Goal: Task Accomplishment & Management: Complete application form

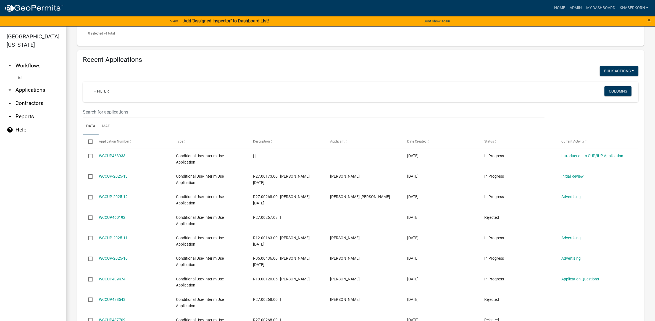
scroll to position [242, 0]
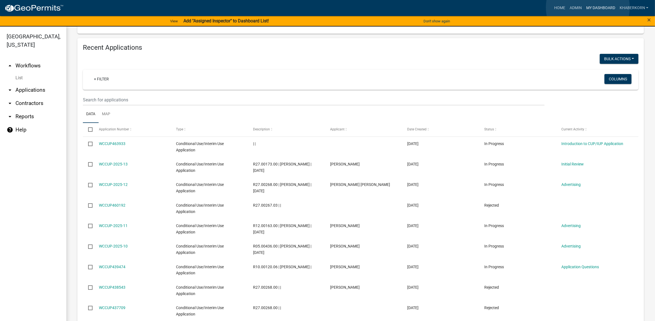
click at [588, 7] on link "My Dashboard" at bounding box center [600, 8] width 33 height 11
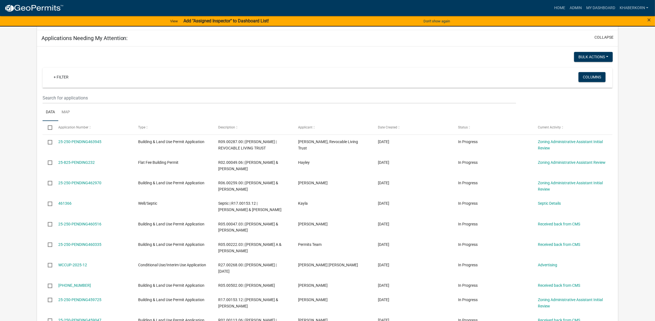
scroll to position [242, 0]
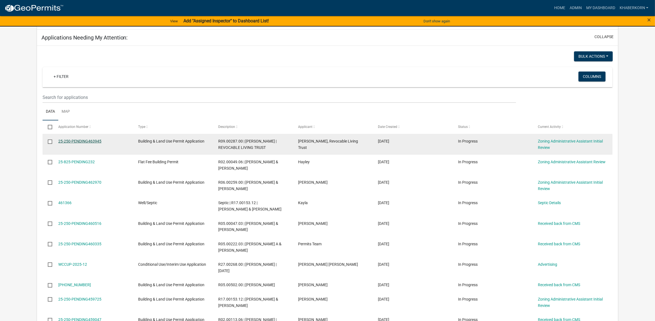
click at [83, 143] on link "25-250-PENDING463945" at bounding box center [79, 141] width 43 height 4
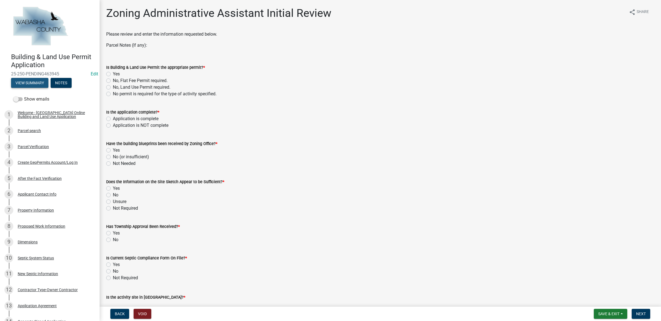
click at [23, 79] on button "View Summary" at bounding box center [29, 83] width 37 height 10
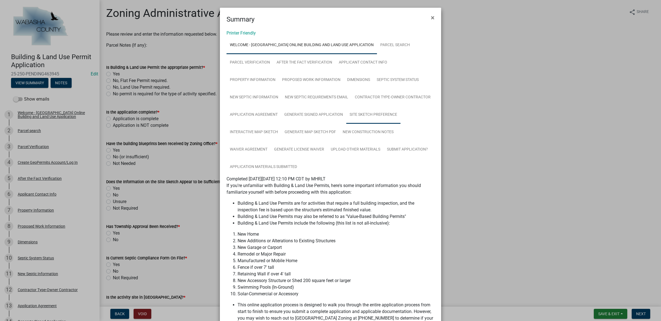
click at [355, 114] on link "Site Sketch Preference" at bounding box center [373, 115] width 54 height 18
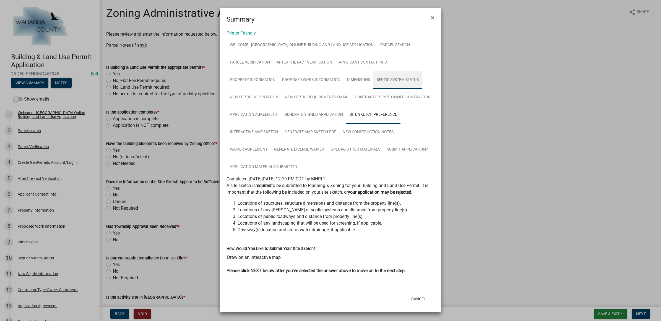
click at [388, 78] on link "Septic System Status" at bounding box center [397, 80] width 49 height 18
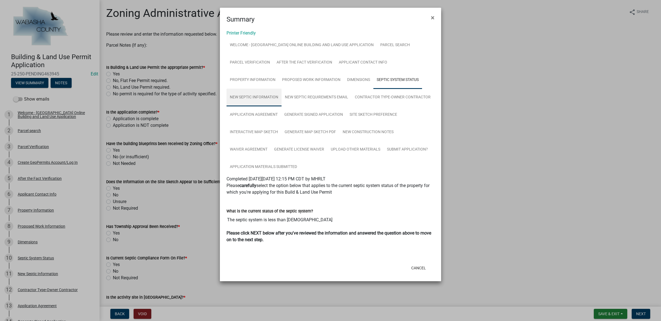
click at [255, 97] on link "New Septic Information" at bounding box center [253, 98] width 55 height 18
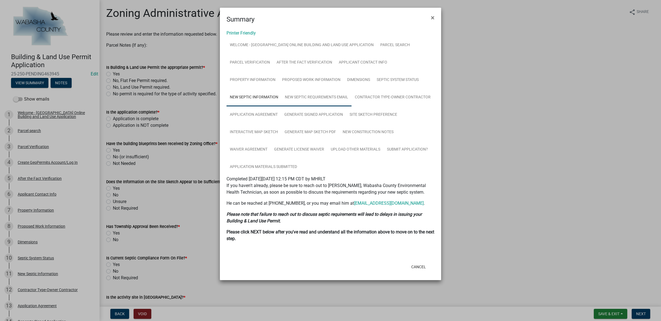
click at [311, 97] on link "New Septic Requirements Email" at bounding box center [316, 98] width 70 height 18
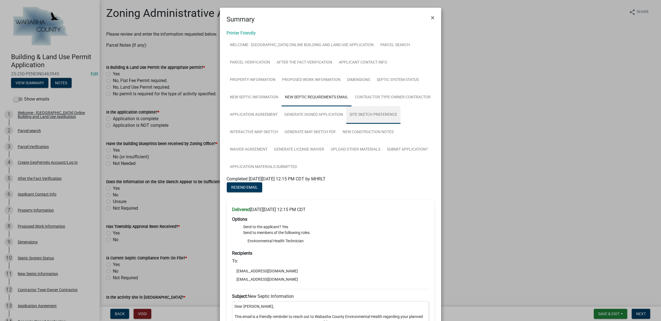
click at [359, 117] on link "Site Sketch Preference" at bounding box center [373, 115] width 54 height 18
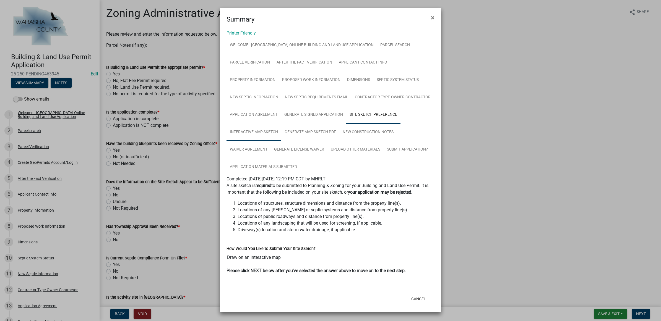
click at [256, 127] on link "Interactive Map Sketch" at bounding box center [253, 133] width 55 height 18
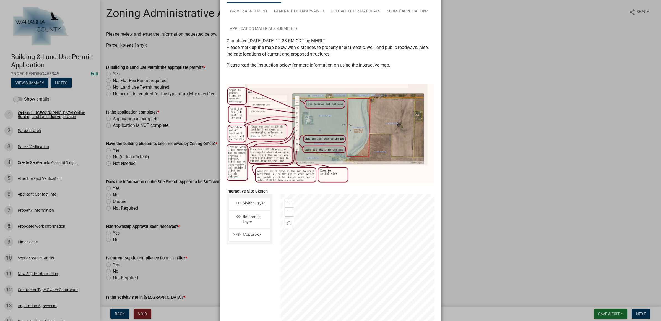
scroll to position [173, 0]
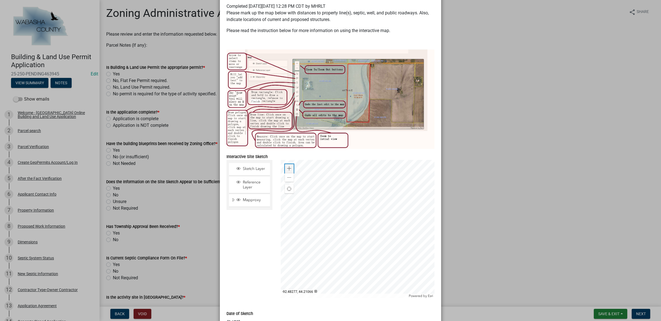
click at [287, 169] on span at bounding box center [289, 168] width 4 height 4
click at [366, 191] on div at bounding box center [358, 229] width 154 height 138
click at [361, 198] on div at bounding box center [358, 229] width 154 height 138
click at [288, 187] on span "Find my location" at bounding box center [289, 189] width 4 height 4
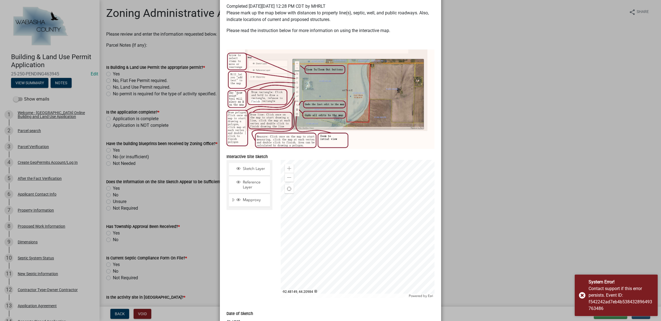
click at [350, 199] on div at bounding box center [358, 229] width 154 height 138
click at [287, 179] on span at bounding box center [289, 178] width 4 height 4
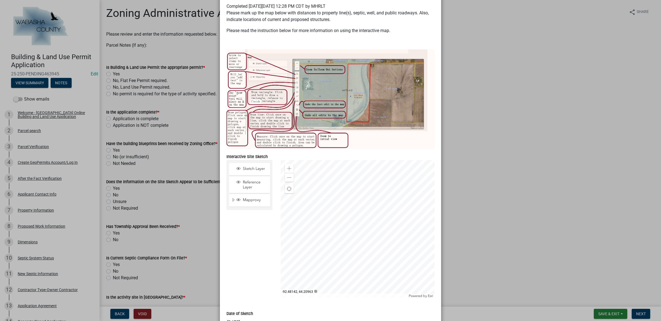
click at [364, 221] on div at bounding box center [358, 229] width 154 height 138
click at [323, 205] on div at bounding box center [358, 229] width 154 height 138
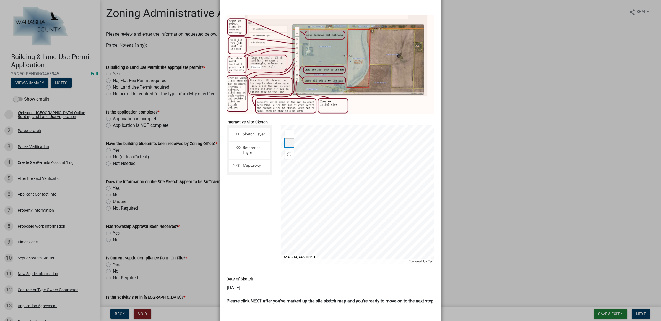
click at [290, 142] on div "Zoom out" at bounding box center [289, 142] width 9 height 9
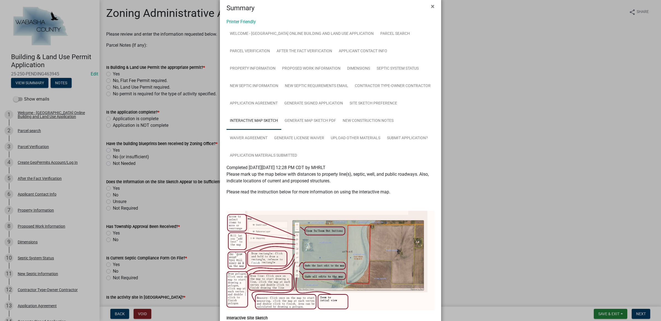
scroll to position [0, 0]
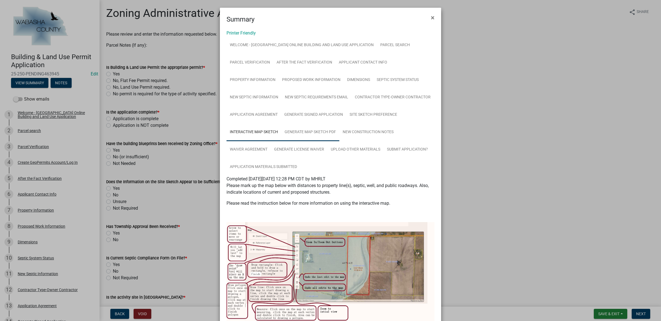
click at [298, 133] on link "Generate Map Sketch PDF" at bounding box center [310, 133] width 58 height 18
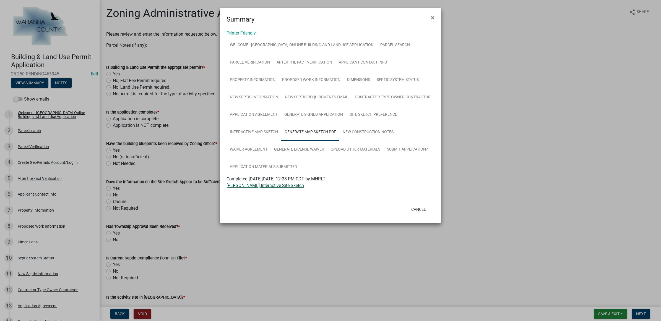
click at [276, 183] on link "Haukom Interactive Site Sketch" at bounding box center [264, 185] width 77 height 5
click at [354, 143] on link "Upload Other Materials" at bounding box center [355, 150] width 56 height 18
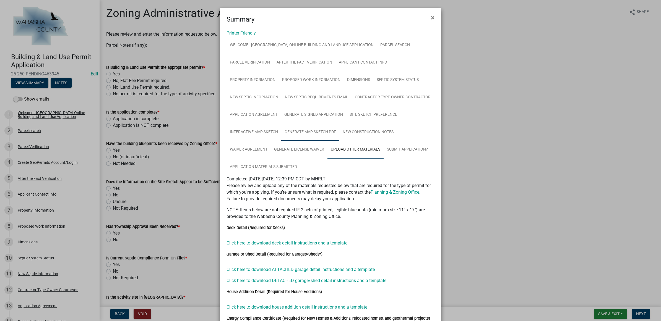
click at [294, 131] on link "Generate Map Sketch PDF" at bounding box center [310, 133] width 58 height 18
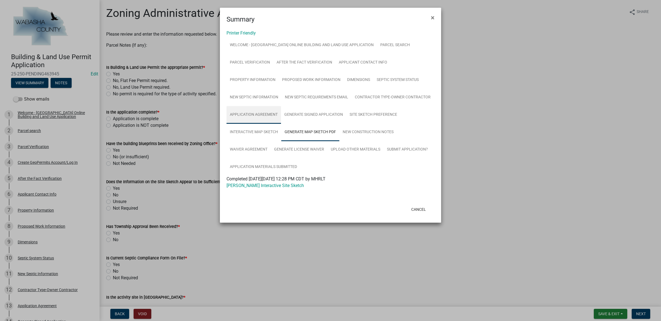
click at [252, 122] on link "Application Agreement" at bounding box center [253, 115] width 54 height 18
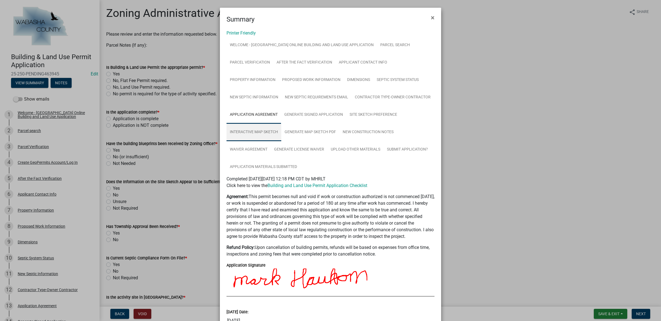
click at [252, 132] on link "Interactive Map Sketch" at bounding box center [253, 133] width 55 height 18
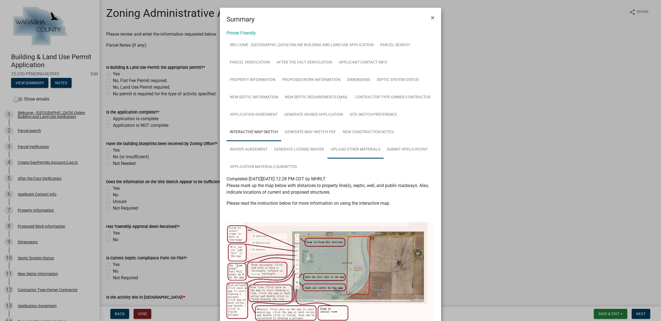
click at [346, 149] on link "Upload Other Materials" at bounding box center [355, 150] width 56 height 18
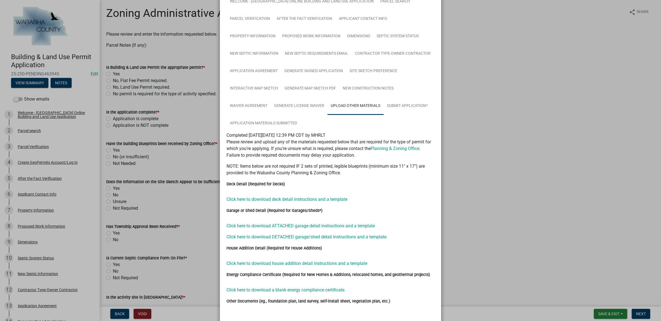
scroll to position [7, 0]
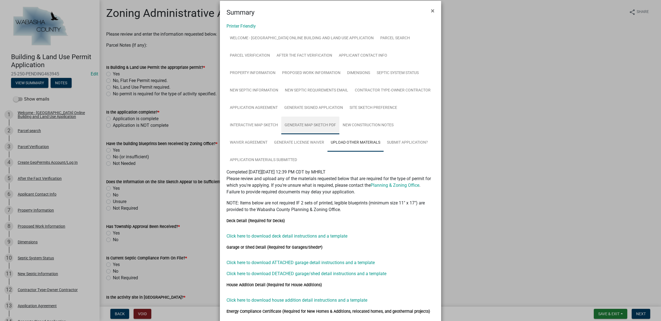
click at [285, 122] on link "Generate Map Sketch PDF" at bounding box center [310, 126] width 58 height 18
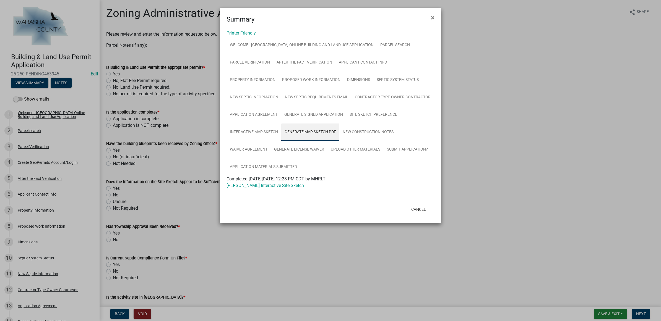
scroll to position [0, 0]
click at [261, 130] on link "Interactive Map Sketch" at bounding box center [253, 133] width 55 height 18
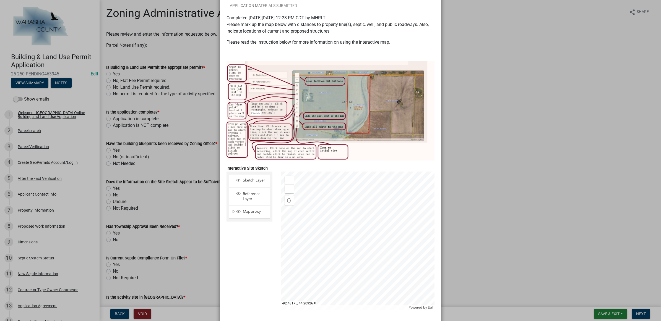
scroll to position [173, 0]
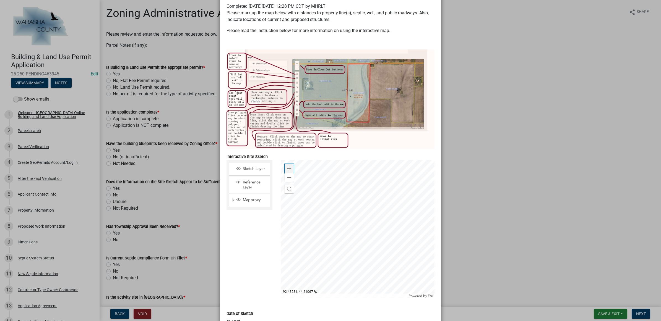
click at [287, 168] on span at bounding box center [289, 168] width 4 height 4
click at [337, 214] on div at bounding box center [358, 229] width 154 height 138
click at [326, 260] on div at bounding box center [358, 229] width 154 height 138
click at [389, 221] on div at bounding box center [358, 229] width 154 height 138
click at [370, 213] on div at bounding box center [358, 229] width 154 height 138
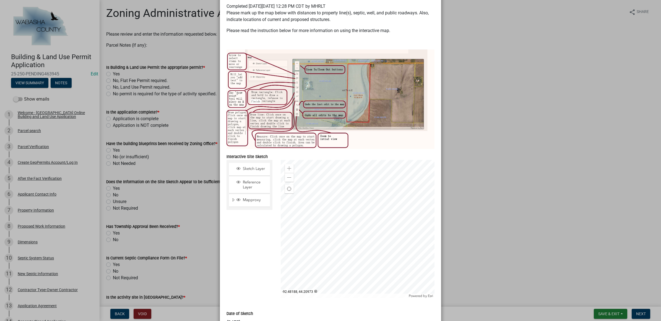
click at [321, 221] on div at bounding box center [358, 229] width 154 height 138
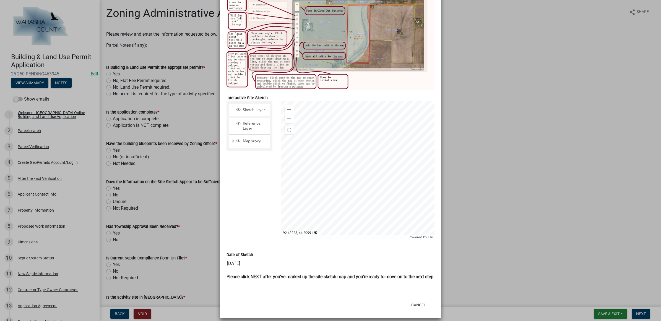
scroll to position [242, 0]
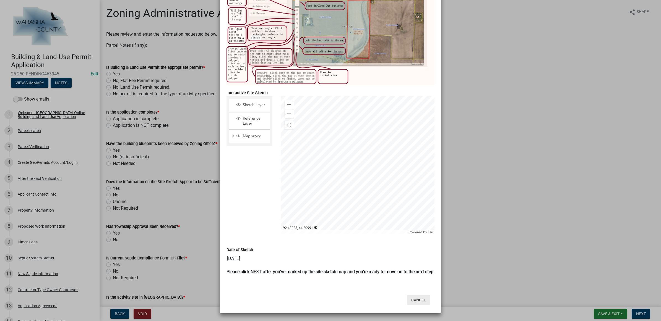
click at [418, 298] on button "Cancel" at bounding box center [418, 300] width 23 height 10
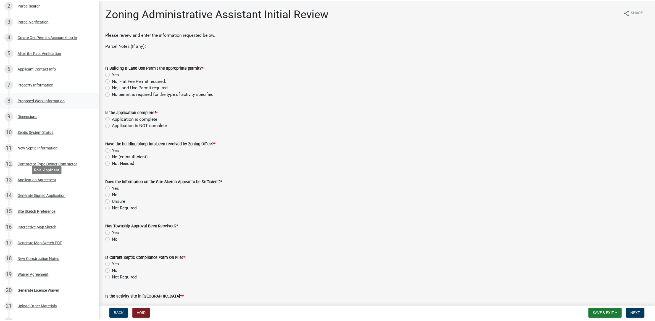
scroll to position [138, 0]
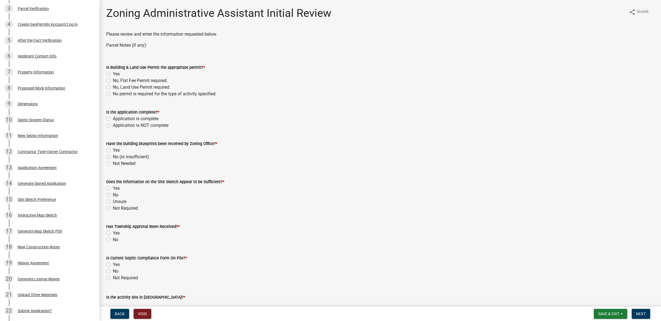
click at [53, 249] on div "18 New Construction Notes" at bounding box center [47, 247] width 86 height 9
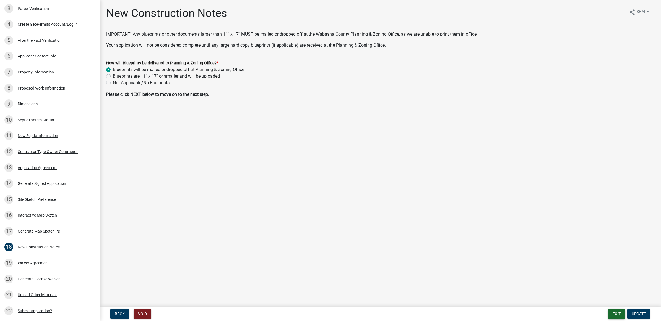
click at [617, 313] on button "Exit" at bounding box center [616, 314] width 17 height 10
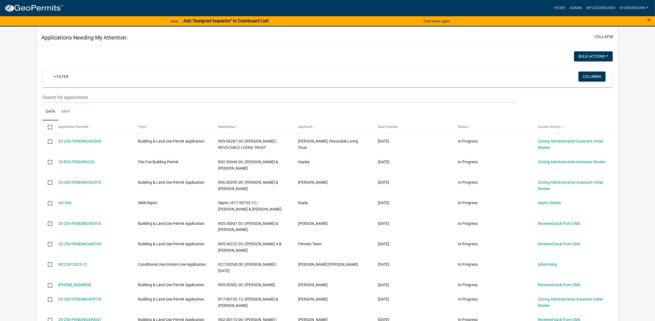
scroll to position [276, 0]
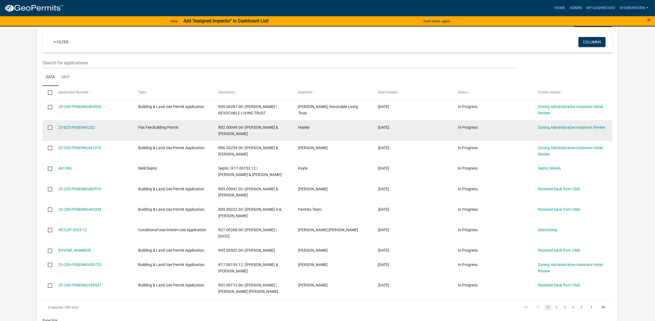
click at [90, 131] on div "25-825-PENDING232" at bounding box center [92, 127] width 69 height 6
click at [90, 130] on link "25-825-PENDING232" at bounding box center [76, 127] width 36 height 4
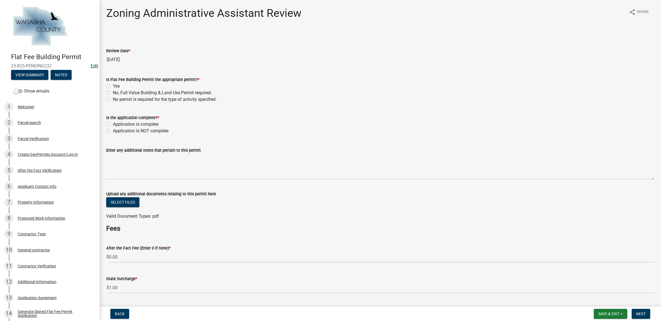
click at [91, 68] on link "Edit" at bounding box center [94, 65] width 7 height 5
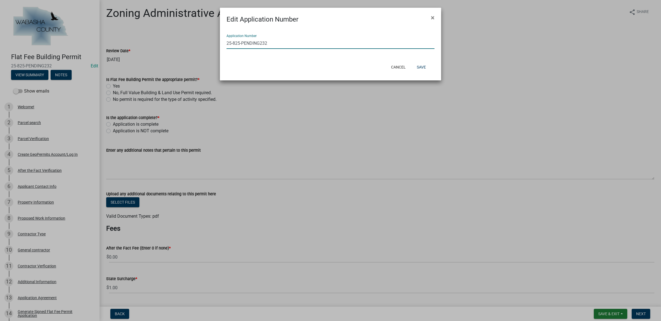
drag, startPoint x: 268, startPoint y: 44, endPoint x: 232, endPoint y: 46, distance: 35.7
click at [232, 46] on input "25-825-PENDING232" at bounding box center [330, 43] width 208 height 11
type input "25-250-191"
click at [421, 70] on button "Save" at bounding box center [421, 67] width 18 height 10
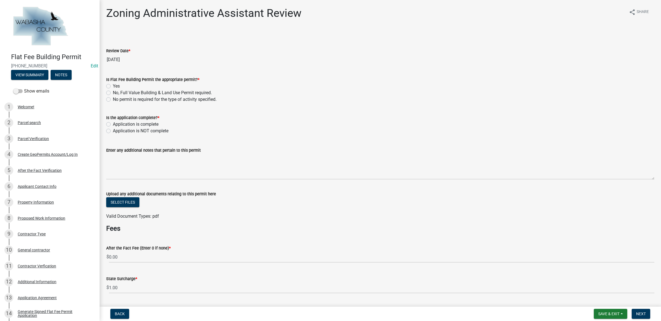
click at [120, 84] on label "Yes" at bounding box center [116, 86] width 7 height 7
click at [116, 84] on input "Yes" at bounding box center [115, 85] width 4 height 4
radio input "true"
click at [131, 122] on label "Application is complete" at bounding box center [136, 124] width 46 height 7
click at [116, 122] on input "Application is complete" at bounding box center [115, 123] width 4 height 4
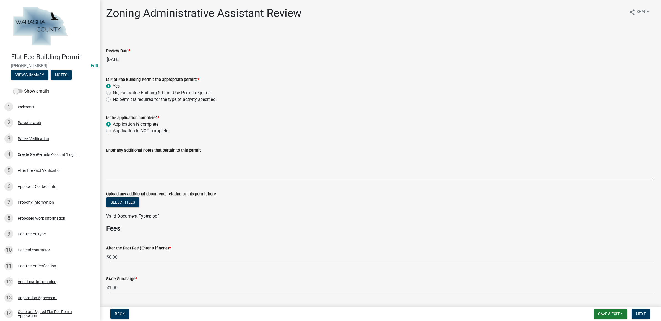
radio input "true"
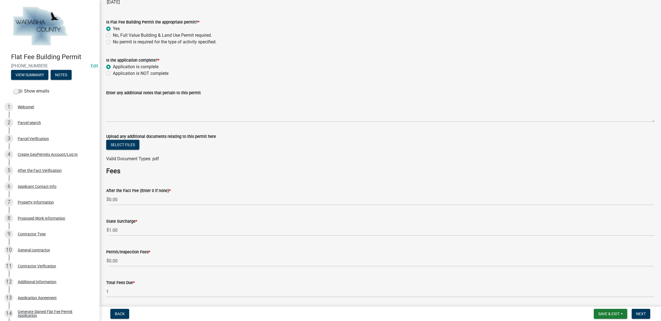
scroll to position [69, 0]
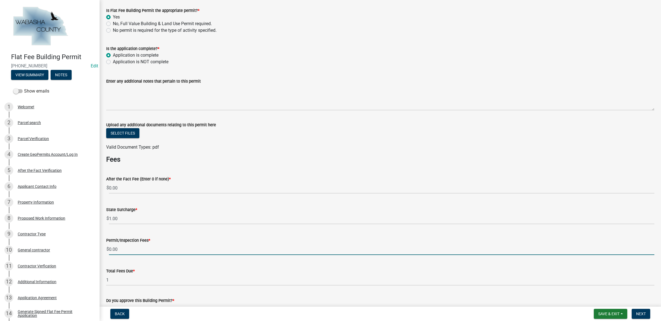
click at [119, 248] on input "0.00" at bounding box center [381, 249] width 545 height 11
type input "0"
type input "62.50"
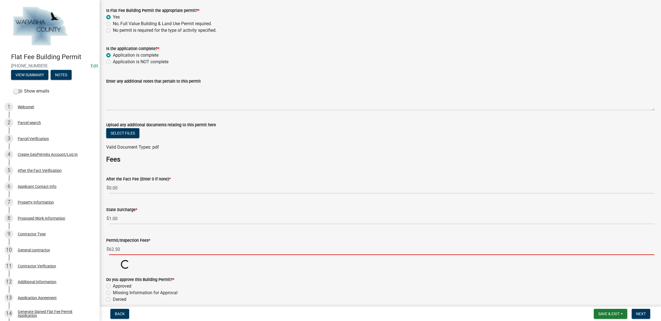
scroll to position [138, 0]
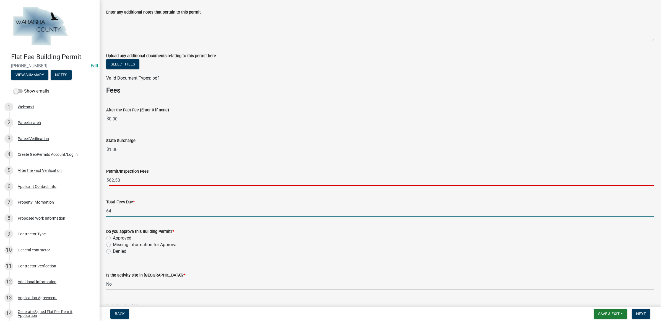
click at [118, 215] on input "64" at bounding box center [380, 210] width 548 height 11
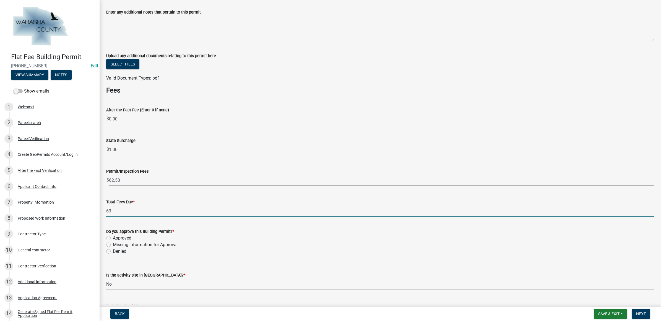
type input "63.50"
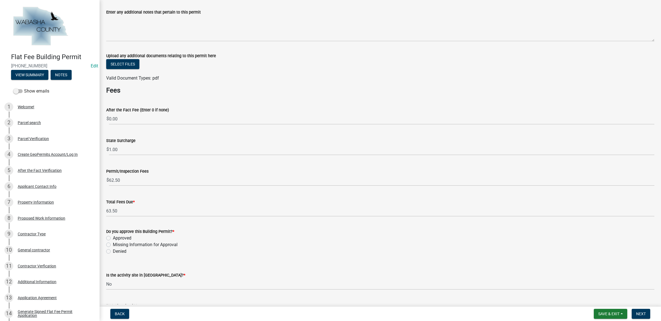
click at [119, 237] on label "Approved" at bounding box center [122, 238] width 19 height 7
click at [116, 237] on input "Approved" at bounding box center [115, 237] width 4 height 4
radio input "true"
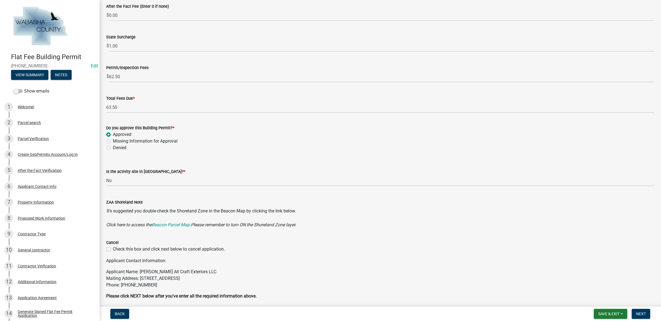
scroll to position [263, 0]
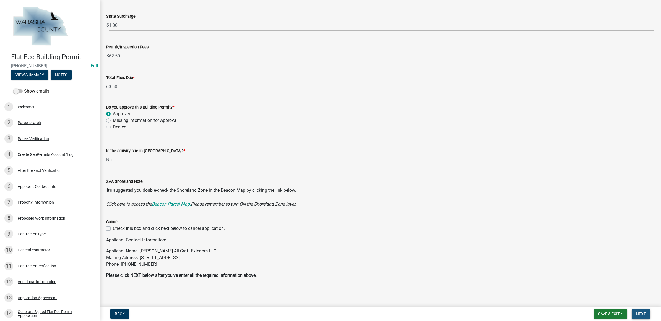
click at [647, 315] on button "Next" at bounding box center [640, 314] width 19 height 10
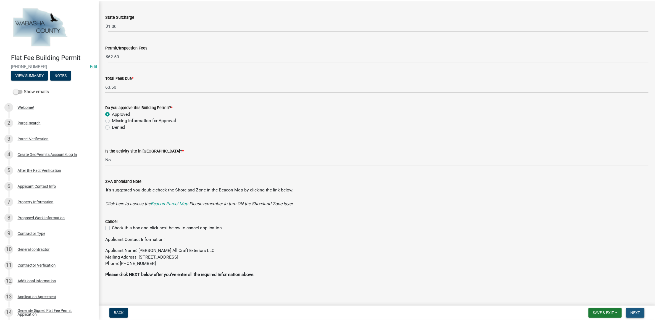
scroll to position [0, 0]
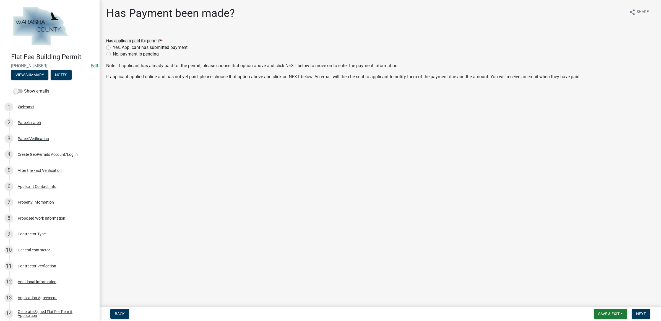
click at [154, 55] on label "No, payment is pending" at bounding box center [136, 54] width 46 height 7
click at [116, 54] on input "No, payment is pending" at bounding box center [115, 53] width 4 height 4
radio input "true"
click at [639, 315] on span "Next" at bounding box center [641, 314] width 10 height 4
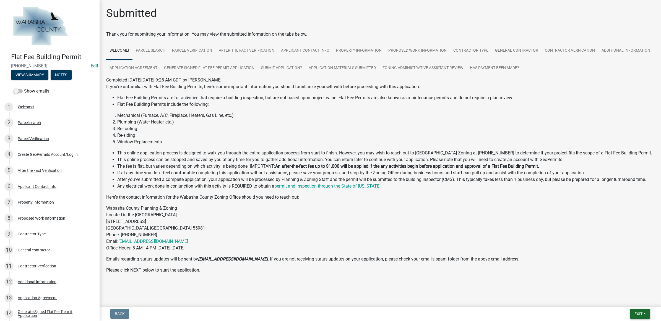
click at [638, 315] on span "Exit" at bounding box center [638, 314] width 8 height 4
click at [636, 298] on button "Save & Exit" at bounding box center [628, 299] width 44 height 13
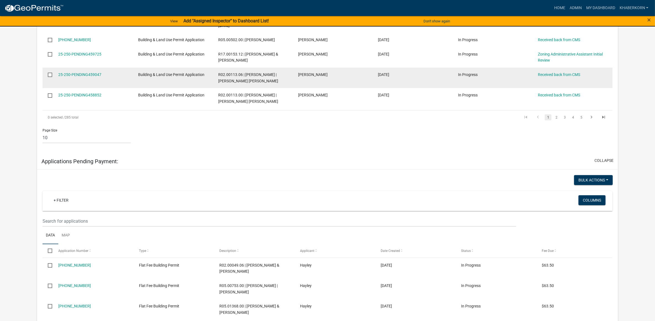
scroll to position [553, 0]
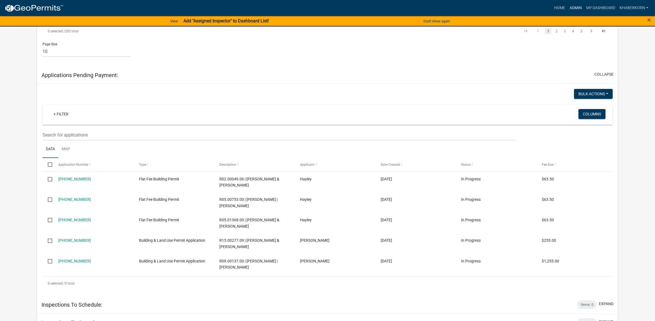
click at [582, 7] on link "Admin" at bounding box center [576, 8] width 17 height 11
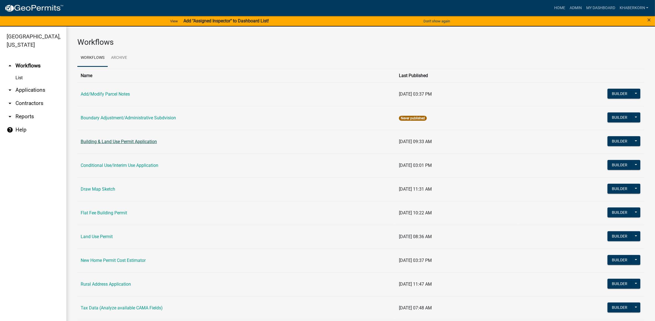
click at [117, 139] on link "Building & Land Use Permit Application" at bounding box center [119, 141] width 76 height 5
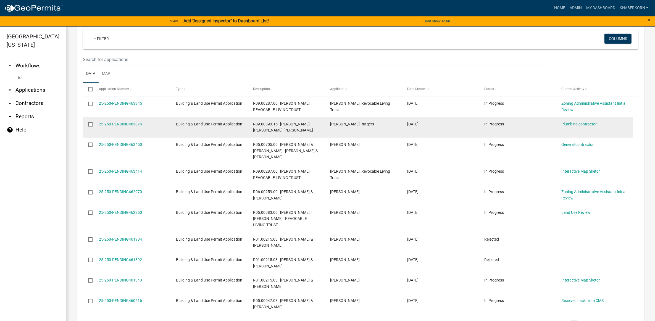
scroll to position [484, 0]
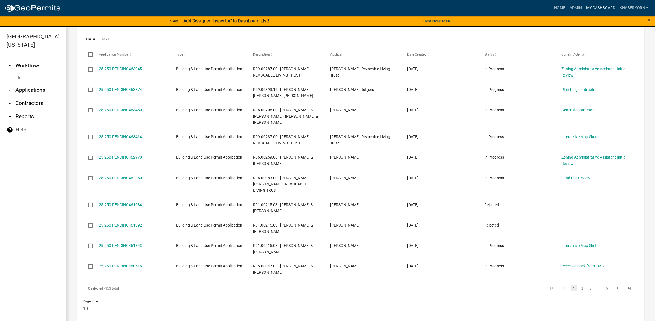
click at [593, 4] on link "My Dashboard" at bounding box center [600, 8] width 33 height 11
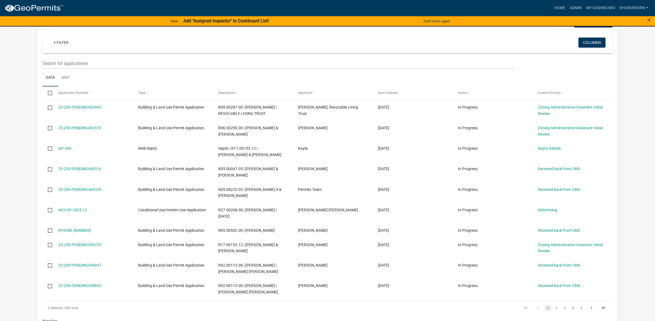
scroll to position [276, 0]
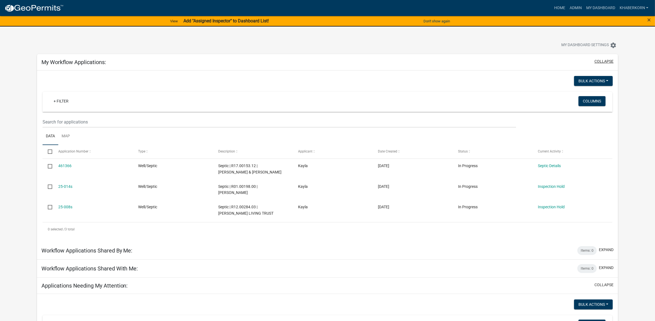
click at [610, 60] on button "collapse" at bounding box center [604, 62] width 19 height 6
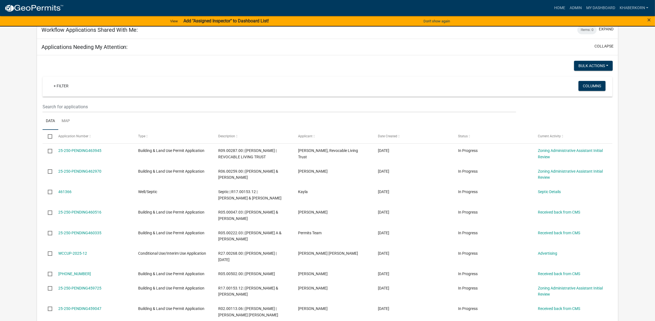
scroll to position [104, 0]
